Goal: Complete application form

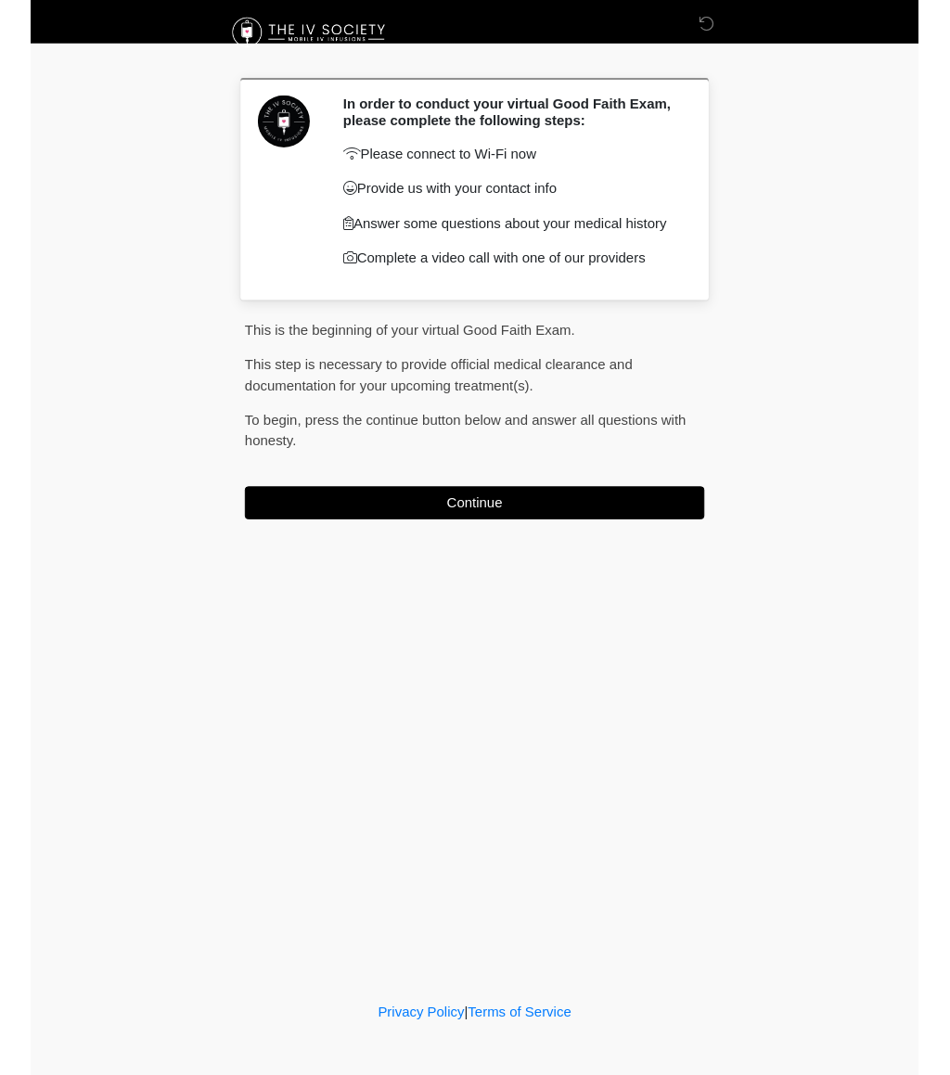
scroll to position [198, 82]
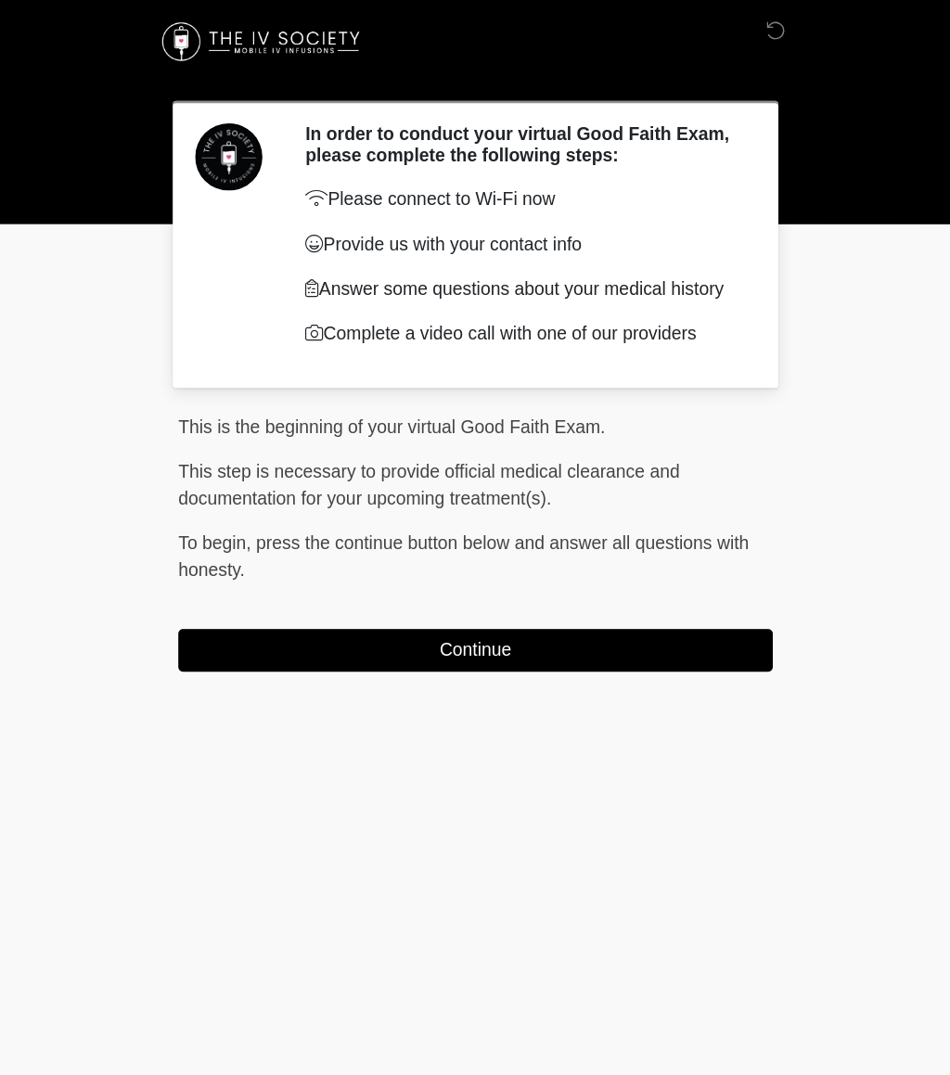
click at [602, 545] on button "Continue" at bounding box center [474, 537] width 491 height 35
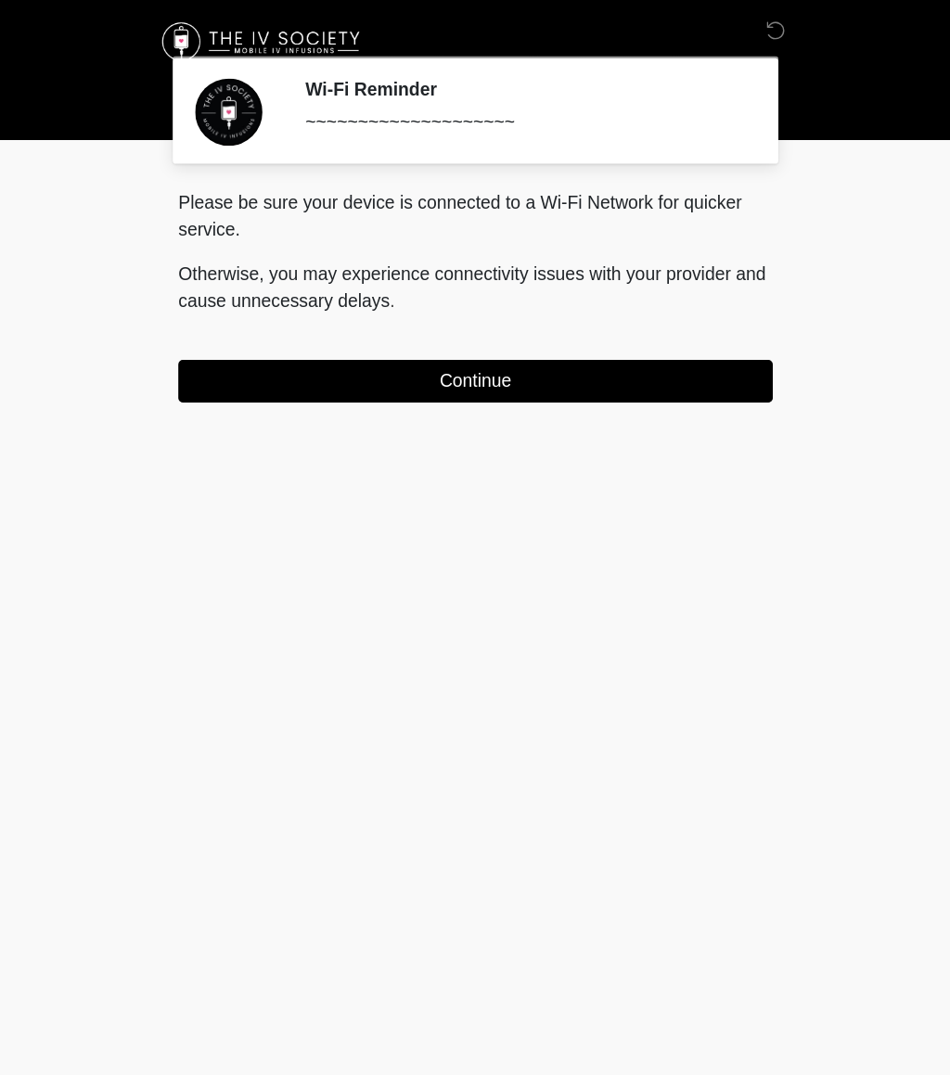
click at [592, 311] on button "Continue" at bounding box center [474, 315] width 491 height 35
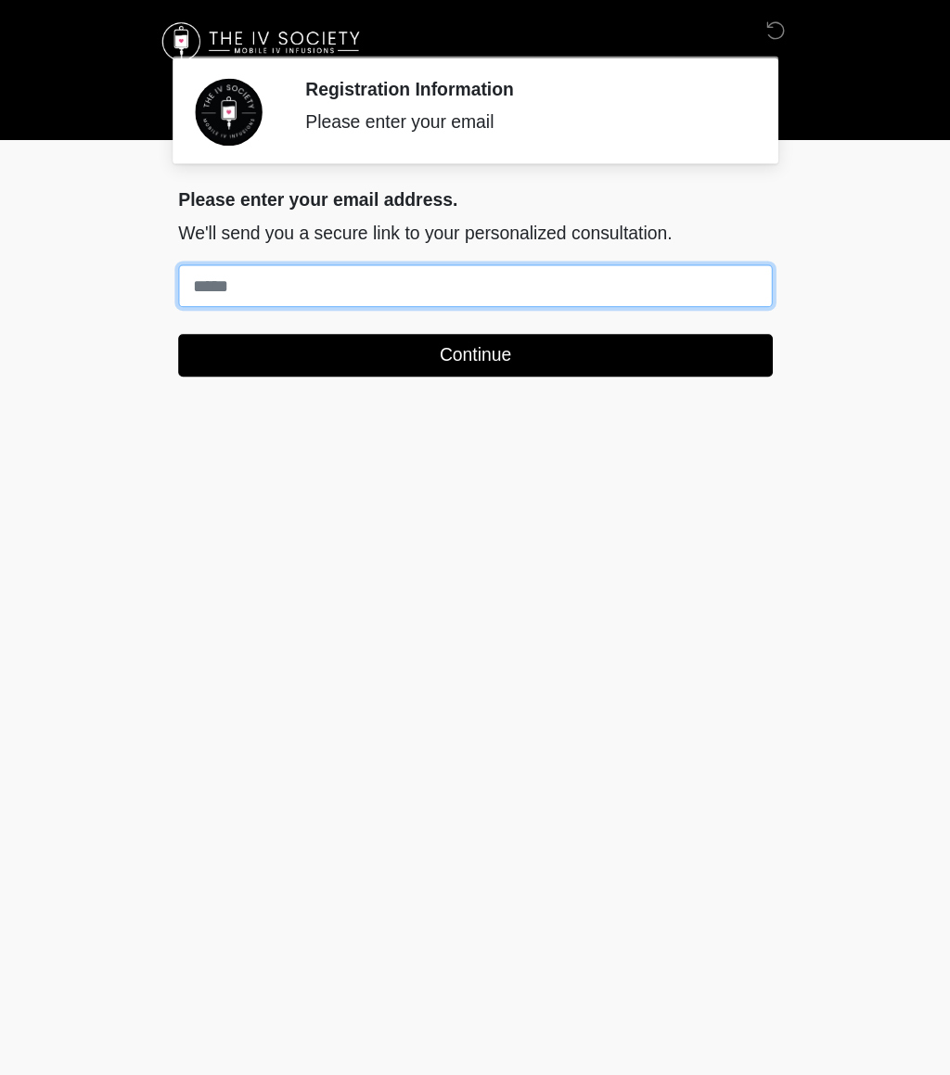
click at [229, 244] on input "Where should we email your treatment plan?" at bounding box center [474, 236] width 491 height 35
type input "**********"
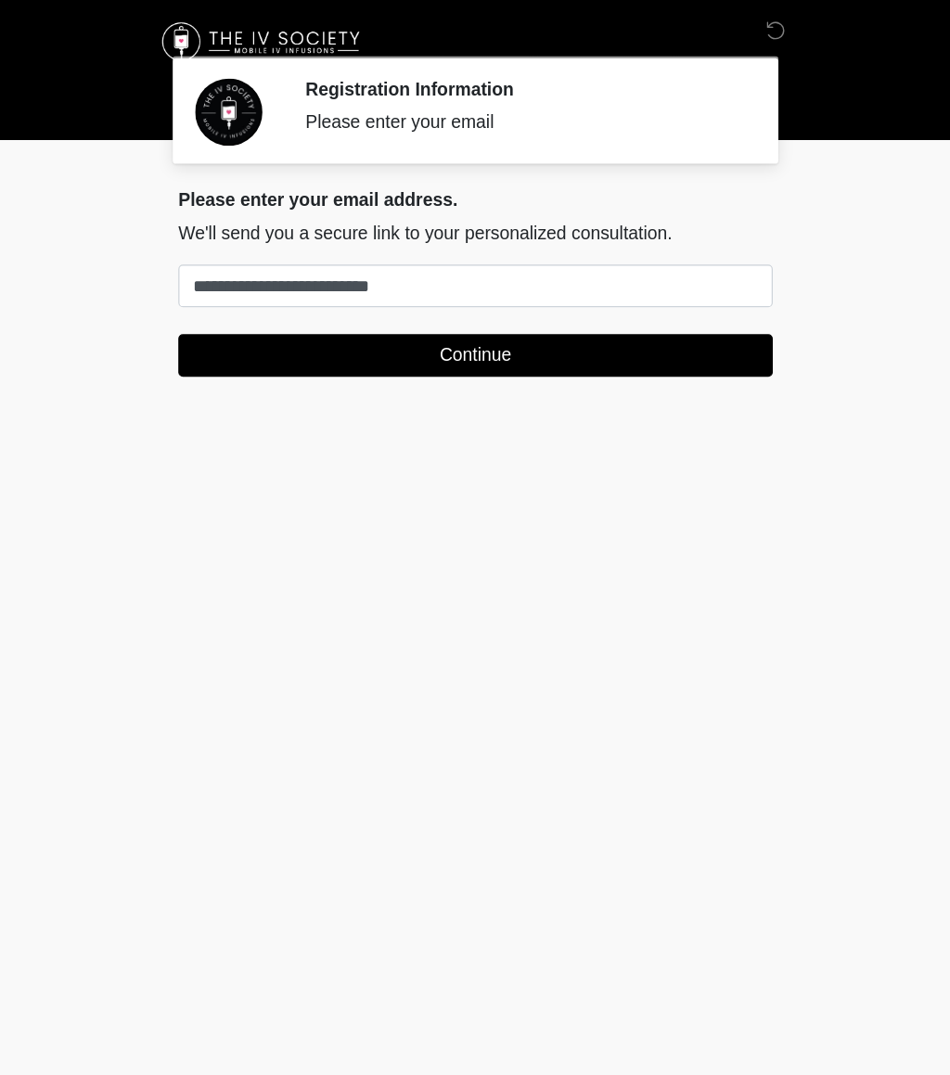
click at [402, 293] on button "Continue" at bounding box center [474, 293] width 491 height 35
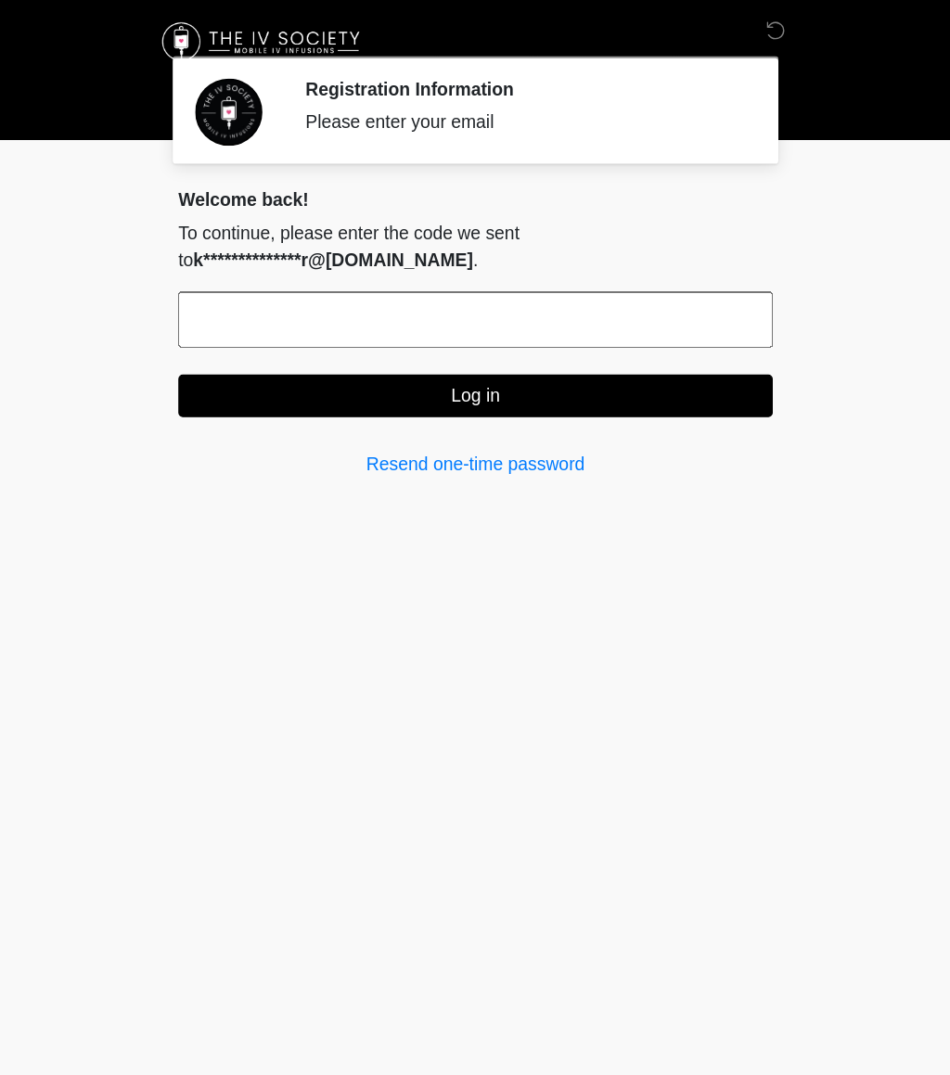
click at [229, 272] on input "text" at bounding box center [474, 264] width 491 height 46
type input "******"
click at [415, 333] on button "Log in" at bounding box center [474, 327] width 491 height 35
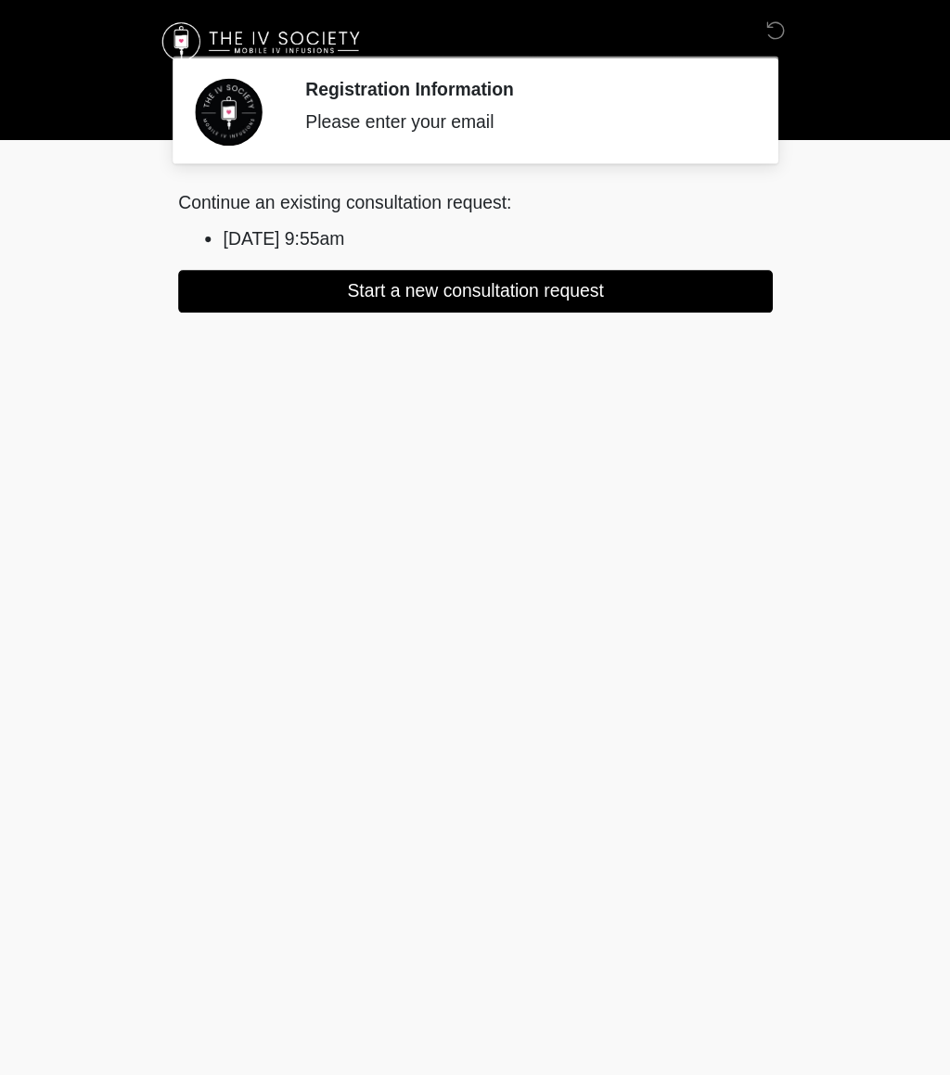
click at [271, 187] on li "2025/08/25 9:55am" at bounding box center [493, 197] width 454 height 22
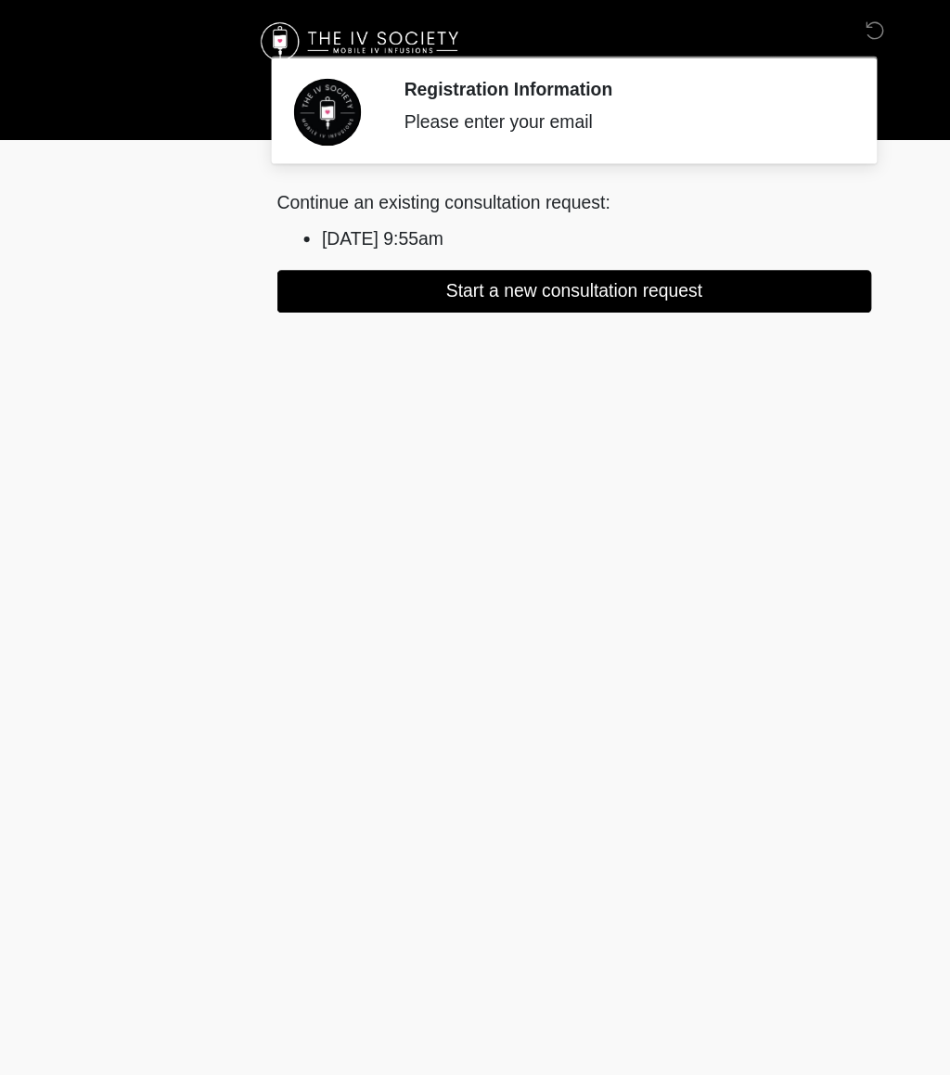
click at [695, 616] on div "Registration Information Please enter your email Please connect to Wi-Fi now Pr…" at bounding box center [475, 497] width 556 height 956
click at [349, 186] on li "2025/08/25 9:55am" at bounding box center [493, 197] width 454 height 22
click at [392, 247] on button "Start a new consultation request" at bounding box center [474, 240] width 491 height 35
